Goal: Task Accomplishment & Management: Use online tool/utility

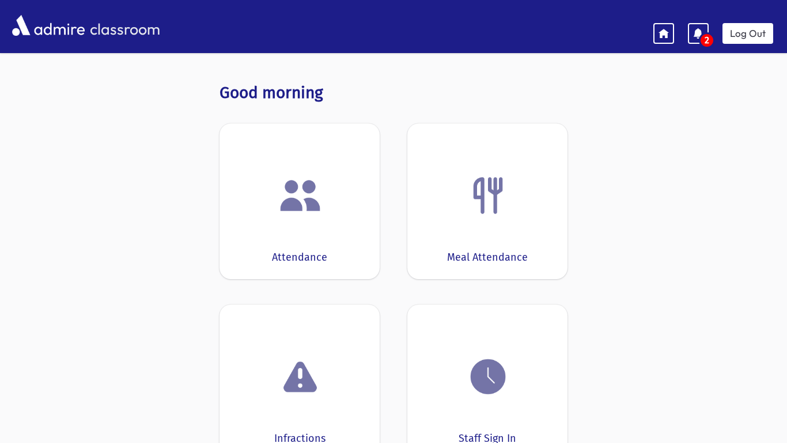
click at [304, 190] on img at bounding box center [300, 195] width 44 height 44
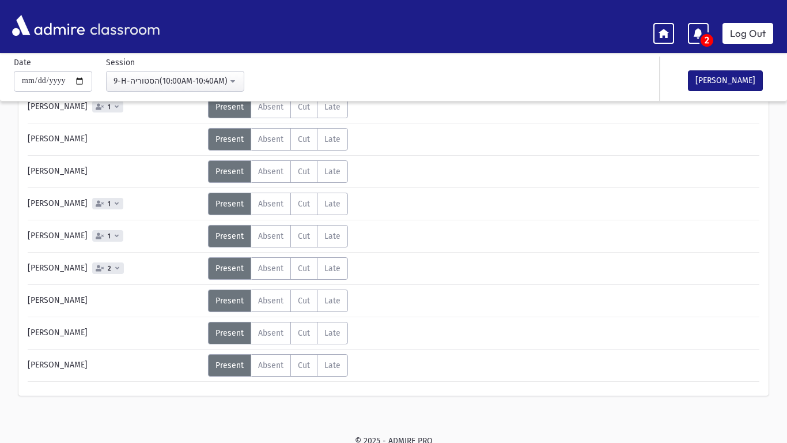
scroll to position [420, 0]
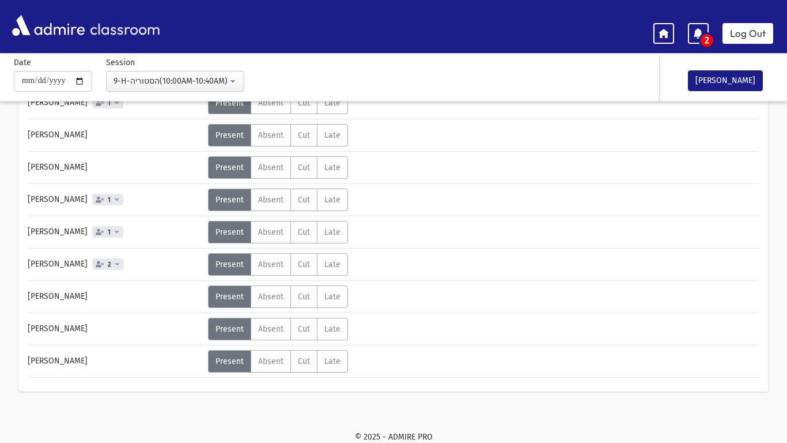
click at [115, 232] on icon at bounding box center [117, 231] width 4 height 6
click at [258, 230] on span "Absent" at bounding box center [270, 232] width 25 height 10
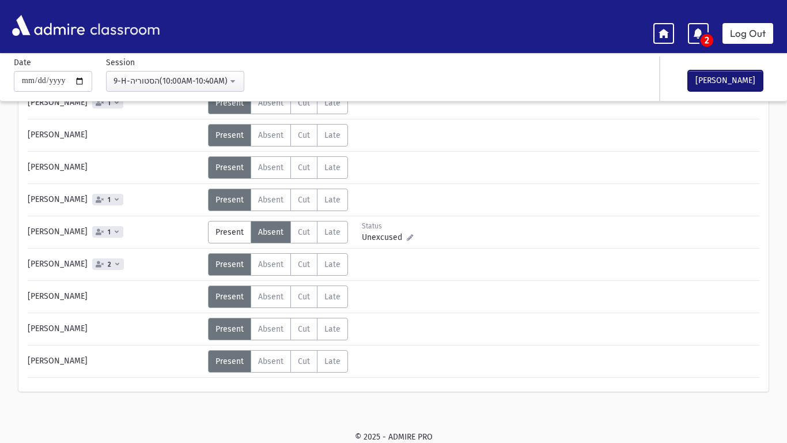
click at [712, 83] on button "[PERSON_NAME]" at bounding box center [725, 80] width 75 height 21
click at [705, 36] on span "2" at bounding box center [707, 41] width 13 height 12
click at [698, 32] on icon at bounding box center [698, 33] width 10 height 10
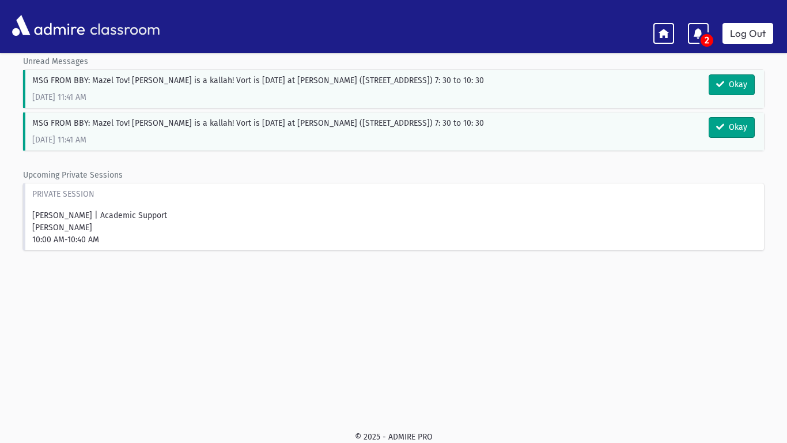
scroll to position [54, 0]
click at [732, 43] on link "Log Out" at bounding box center [748, 33] width 51 height 21
drag, startPoint x: 732, startPoint y: 43, endPoint x: 634, endPoint y: 130, distance: 130.2
click at [634, 130] on div "MSG FROM BBY: Mazel Tov! [PERSON_NAME] is a kallah! Vort is [DATE] at [PERSON_N…" at bounding box center [393, 131] width 741 height 38
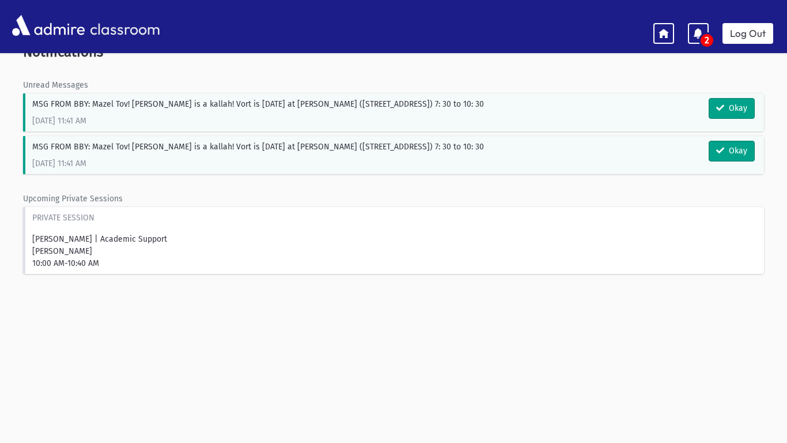
scroll to position [27, 0]
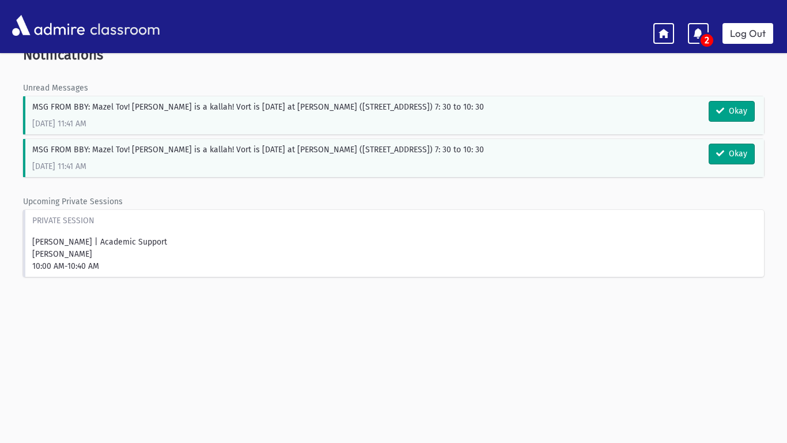
drag, startPoint x: 634, startPoint y: 130, endPoint x: 787, endPoint y: 71, distance: 163.1
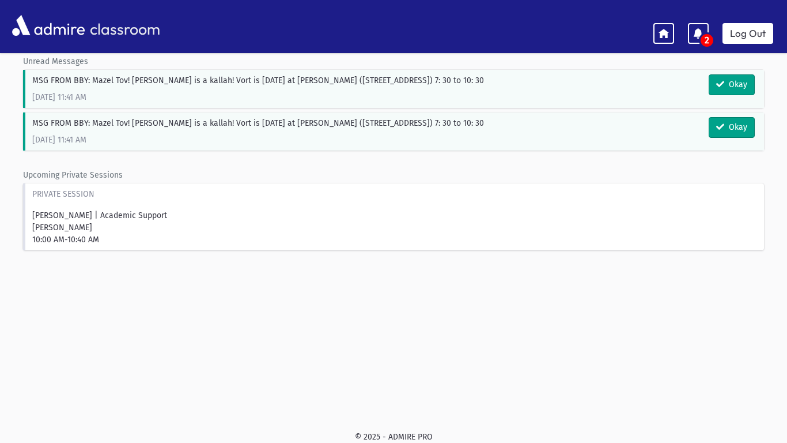
scroll to position [28, 0]
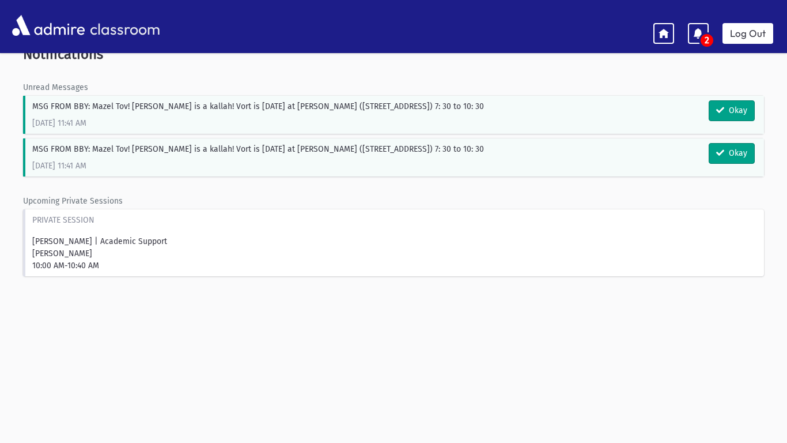
click at [773, 52] on header "classroom 2 Log Out" at bounding box center [393, 26] width 787 height 53
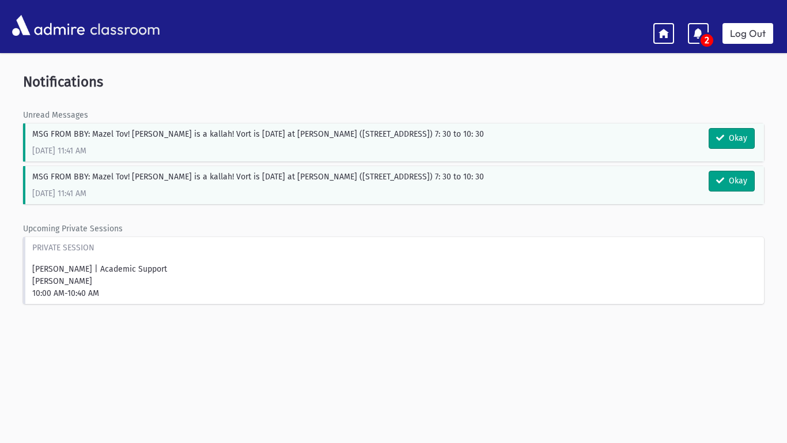
scroll to position [54, 0]
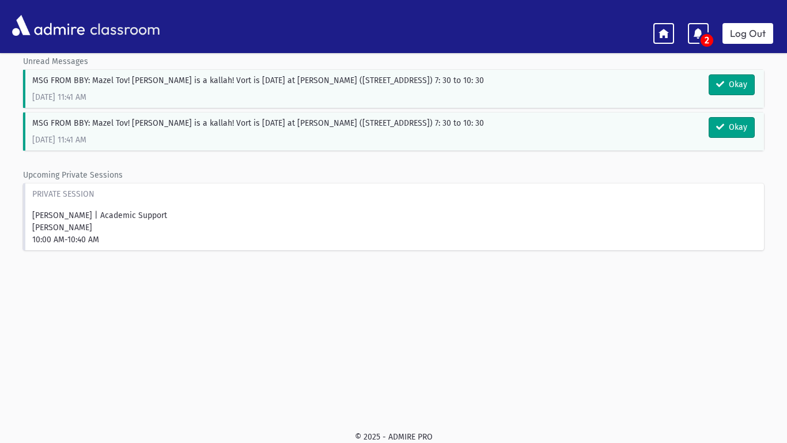
drag, startPoint x: 787, startPoint y: 127, endPoint x: 787, endPoint y: 0, distance: 126.8
click at [0, 442] on footer "© 2025 - ADMIRE PRO" at bounding box center [393, 436] width 787 height 12
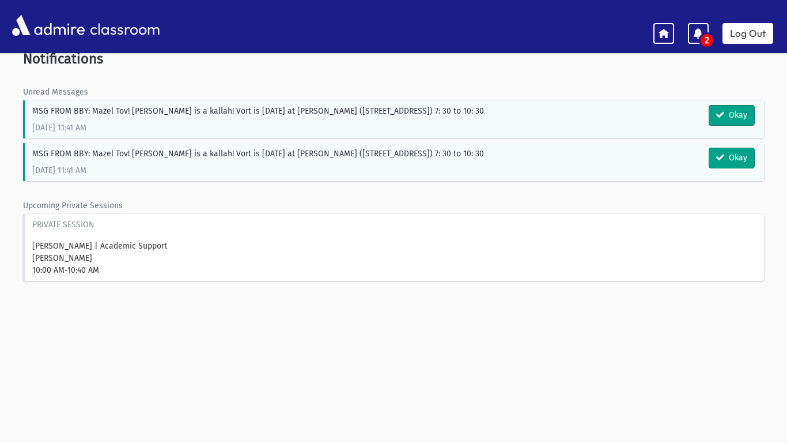
scroll to position [54, 0]
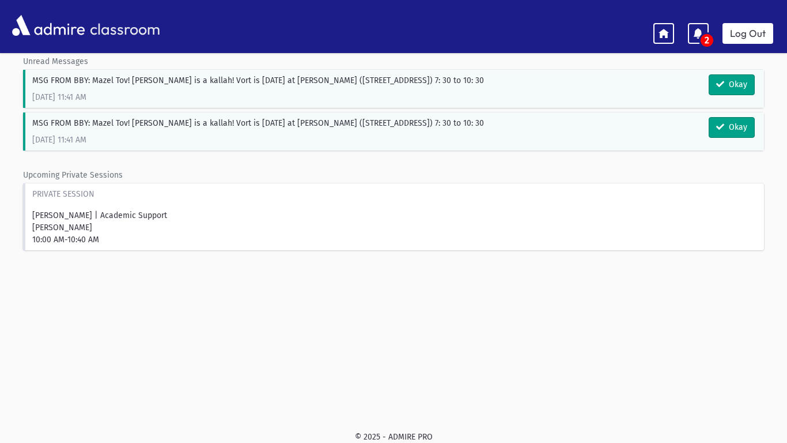
click at [0, 442] on footer "© 2025 - ADMIRE PRO" at bounding box center [393, 436] width 787 height 12
click at [754, 32] on link "Log Out" at bounding box center [748, 33] width 51 height 21
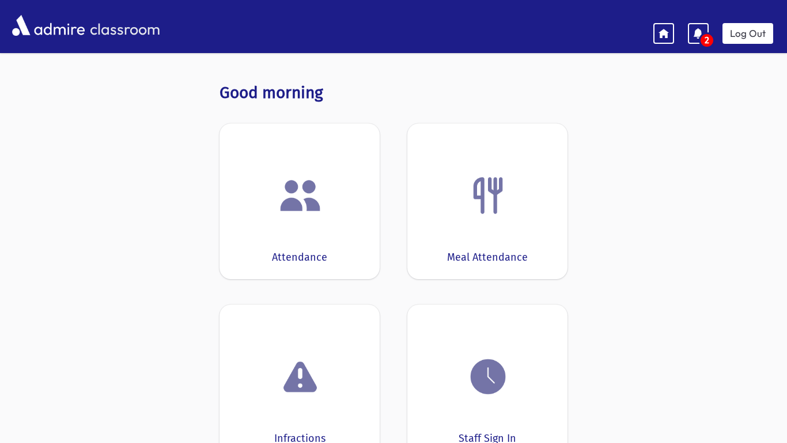
click at [297, 187] on img at bounding box center [300, 195] width 44 height 44
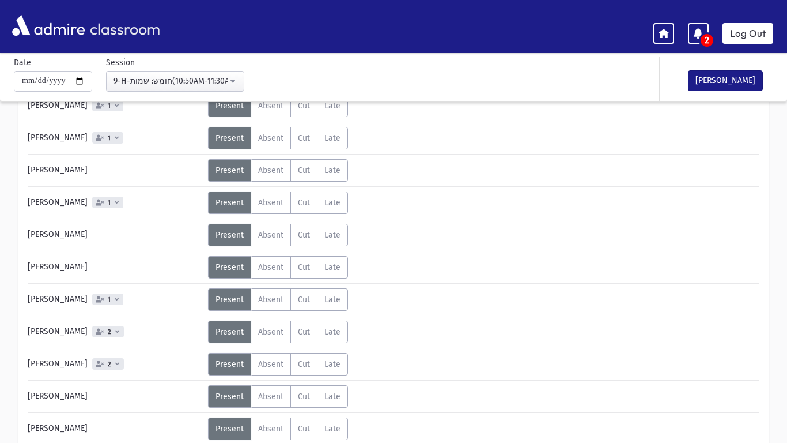
scroll to position [318, 0]
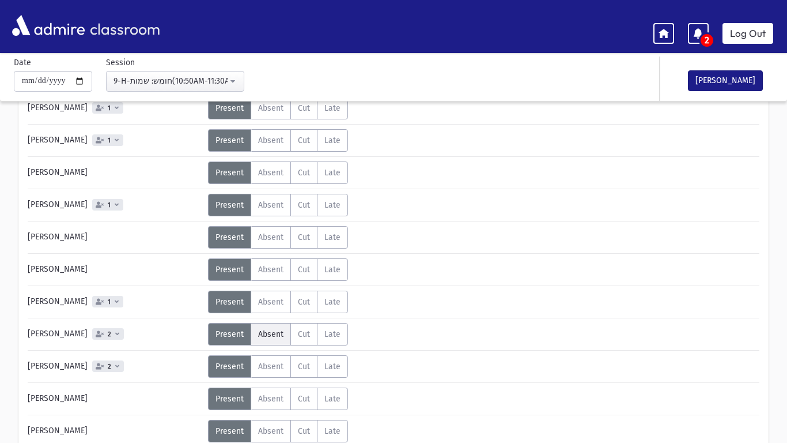
click at [279, 335] on span "Absent" at bounding box center [270, 334] width 25 height 10
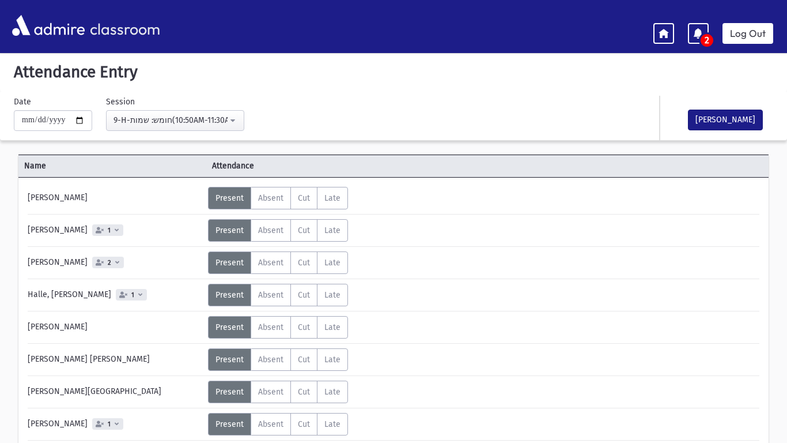
scroll to position [0, 0]
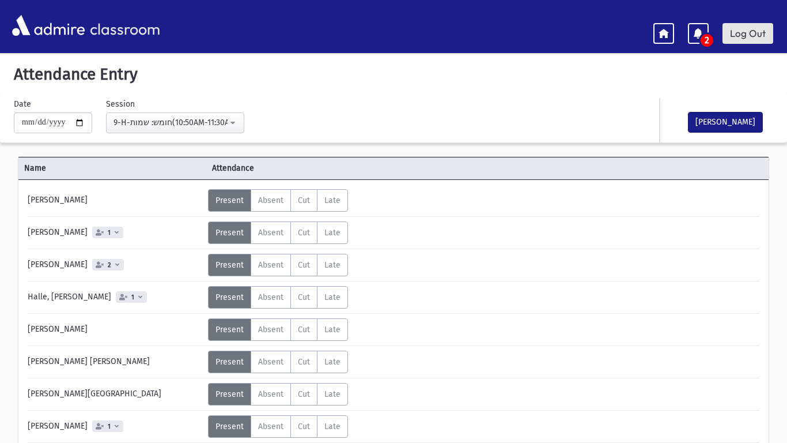
click at [751, 37] on link "Log Out" at bounding box center [748, 33] width 51 height 21
